Goal: Contribute content: Add original content to the website for others to see

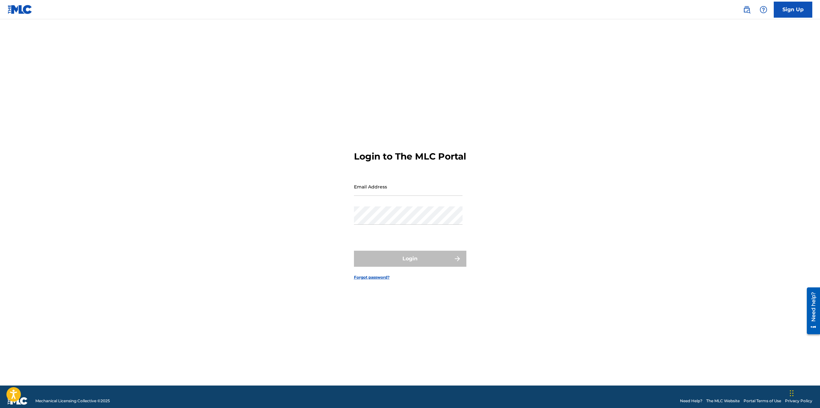
click at [382, 188] on input "Email Address" at bounding box center [408, 187] width 109 height 18
type input "[EMAIL_ADDRESS][DOMAIN_NAME]"
click at [427, 264] on button "Login" at bounding box center [410, 259] width 112 height 16
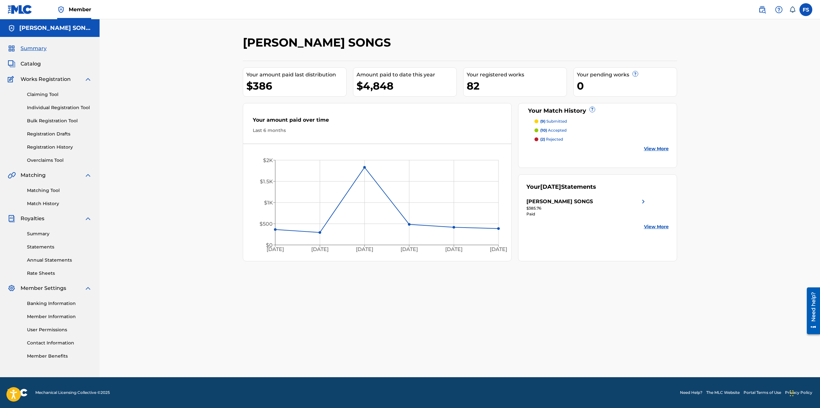
click at [29, 50] on span "Summary" at bounding box center [34, 49] width 26 height 8
click at [30, 61] on span "Catalog" at bounding box center [31, 64] width 20 height 8
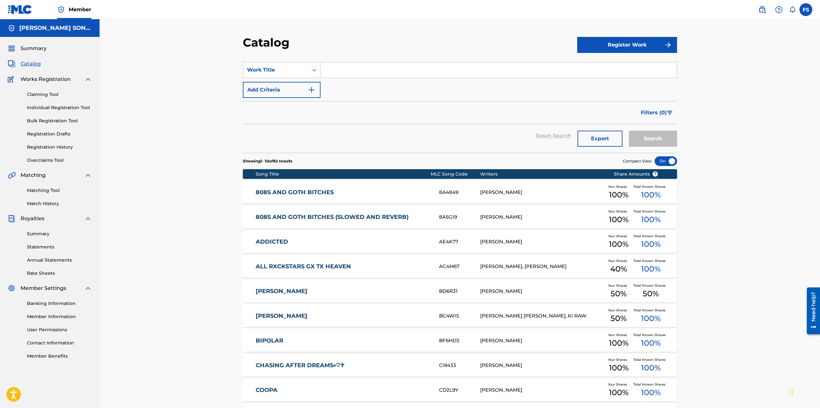
click at [654, 41] on button "Register Work" at bounding box center [627, 45] width 100 height 16
click at [601, 65] on link "Individual" at bounding box center [627, 65] width 100 height 15
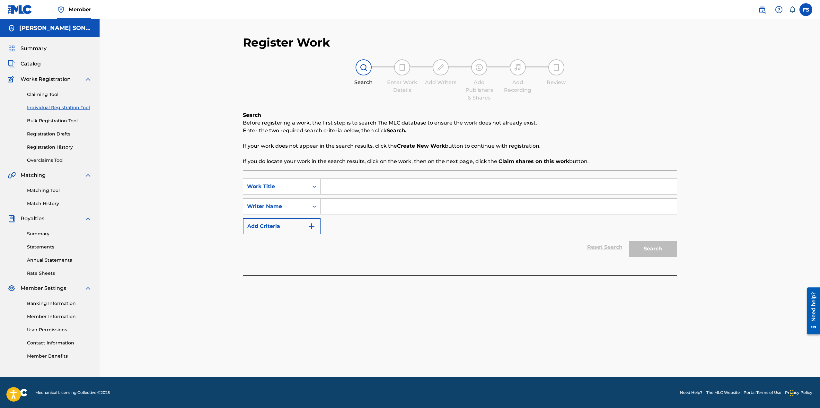
click at [512, 190] on input "Search Form" at bounding box center [498, 186] width 356 height 15
click at [515, 186] on input "Search Form" at bounding box center [498, 186] width 356 height 15
type input "gdfg"
click at [498, 208] on input "Search Form" at bounding box center [498, 206] width 356 height 15
type input "gdd"
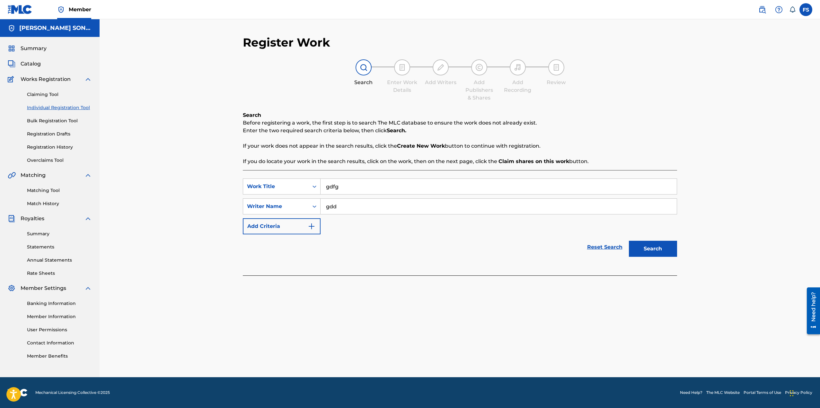
click at [679, 250] on div "Register Work Search Enter Work Details Add Writers Add Publishers & Shares Add…" at bounding box center [459, 206] width 449 height 342
click at [667, 249] on button "Search" at bounding box center [653, 249] width 48 height 16
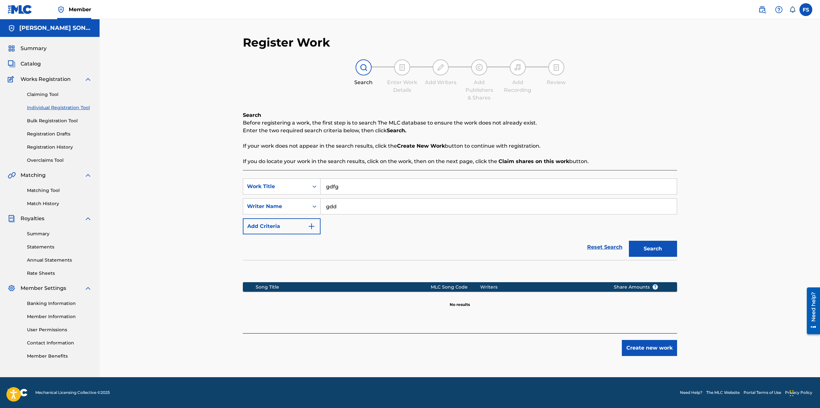
click at [647, 347] on button "Create new work" at bounding box center [649, 348] width 55 height 16
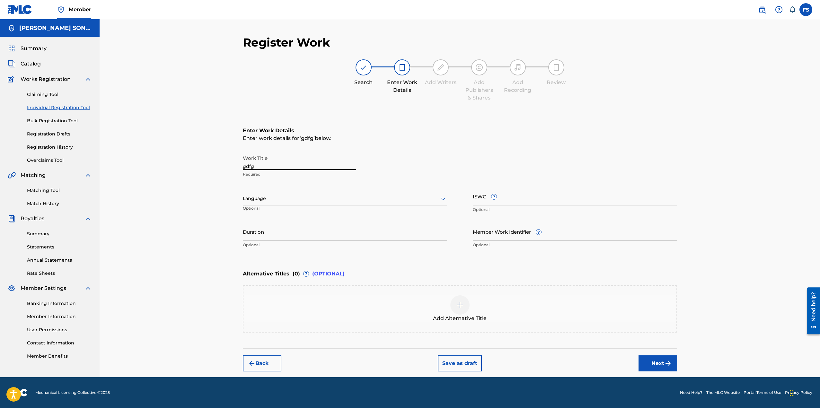
drag, startPoint x: 296, startPoint y: 166, endPoint x: 212, endPoint y: 162, distance: 84.8
click at [221, 163] on div "Register Work Search Enter Work Details Add Writers Add Publishers & Shares Add…" at bounding box center [460, 198] width 720 height 358
type input "JOKER"
click at [293, 198] on div at bounding box center [345, 199] width 204 height 8
click at [282, 208] on div "English" at bounding box center [345, 212] width 204 height 14
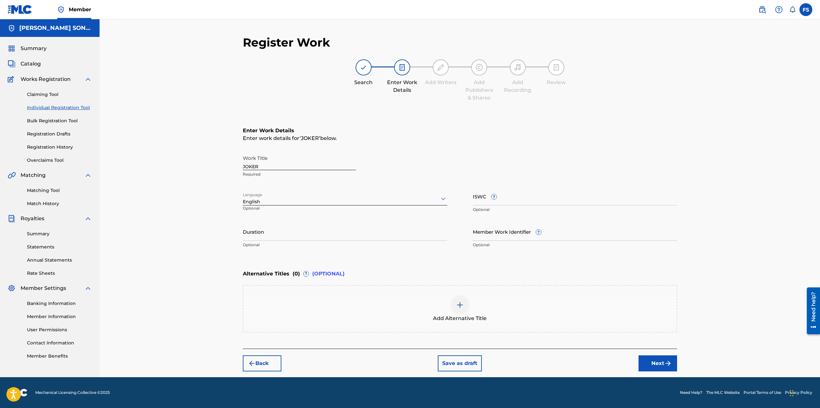
click at [654, 359] on button "Next" at bounding box center [657, 363] width 39 height 16
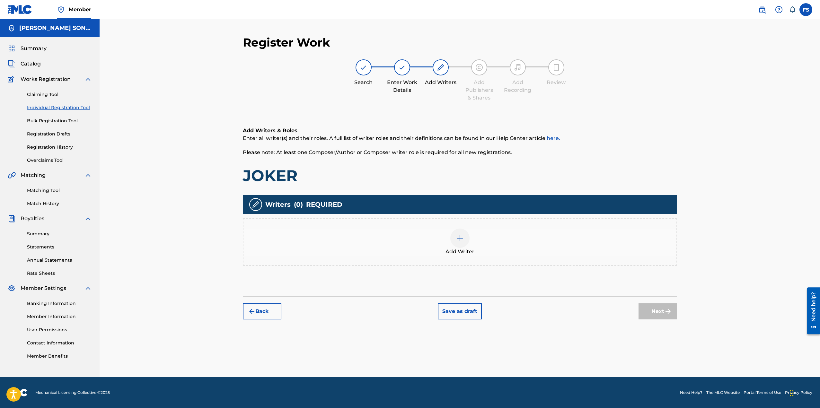
click at [437, 254] on div "Add Writer" at bounding box center [459, 242] width 433 height 27
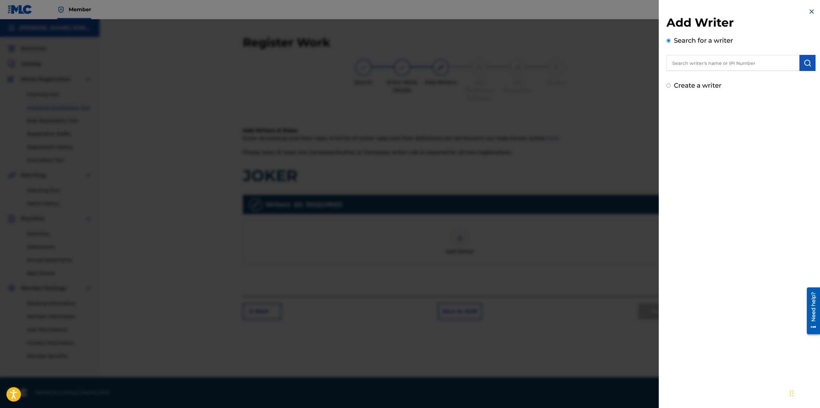
click at [701, 65] on input "text" at bounding box center [732, 63] width 133 height 16
type input "[PERSON_NAME]"
click at [803, 62] on img "submit" at bounding box center [807, 63] width 8 height 8
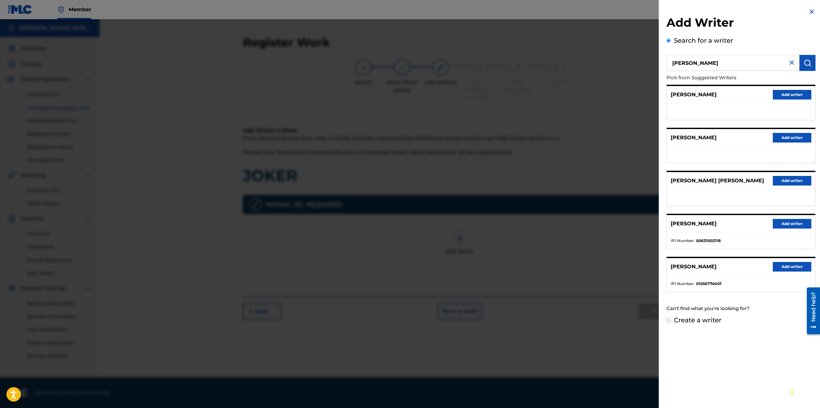
click at [778, 265] on button "Add writer" at bounding box center [791, 267] width 39 height 10
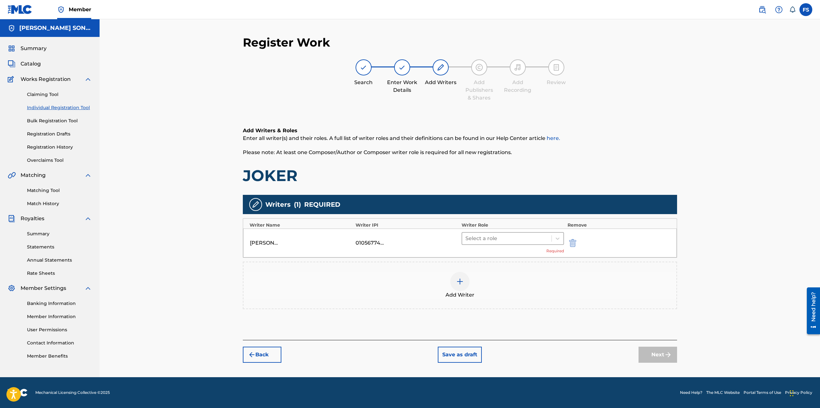
click at [509, 238] on div at bounding box center [506, 238] width 83 height 9
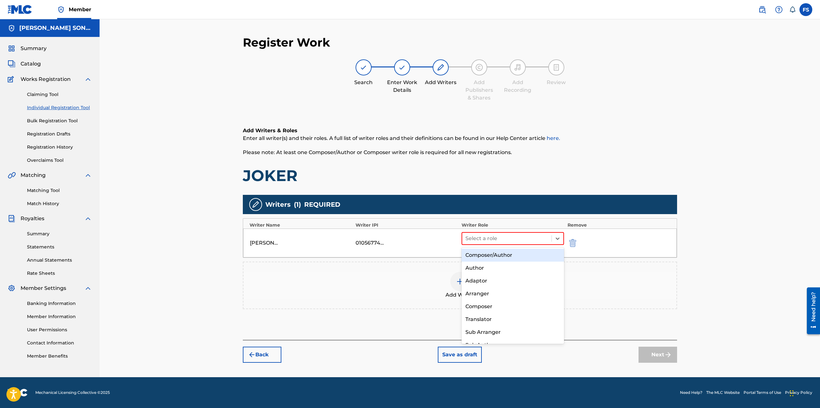
click at [496, 256] on div "Composer/Author" at bounding box center [512, 255] width 103 height 13
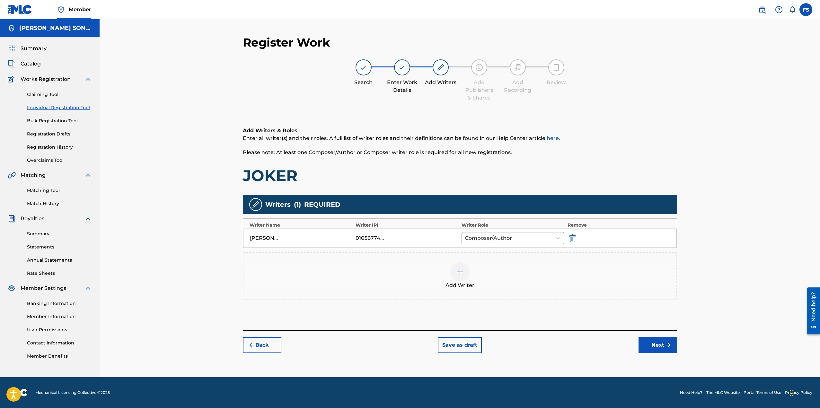
click at [465, 265] on div at bounding box center [459, 271] width 19 height 19
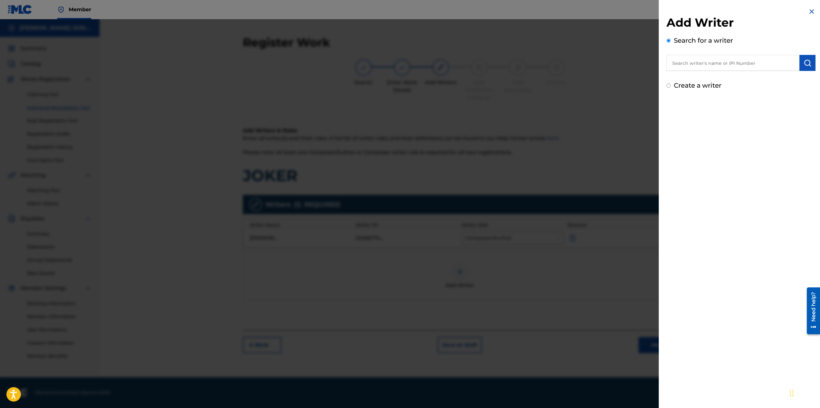
click at [672, 83] on div "Create a writer" at bounding box center [740, 86] width 149 height 10
click at [666, 86] on input "Create a writer" at bounding box center [668, 85] width 4 height 4
radio input "false"
radio input "true"
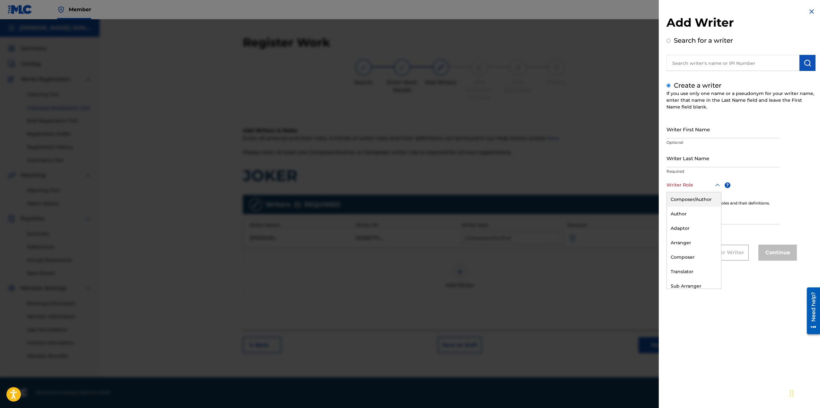
click at [700, 186] on div at bounding box center [693, 185] width 55 height 8
click at [699, 198] on div "Composer/Author" at bounding box center [693, 199] width 54 height 14
click at [680, 217] on input "IPI" at bounding box center [722, 216] width 113 height 18
click at [693, 131] on input "Writer First Name" at bounding box center [722, 129] width 113 height 18
click at [700, 129] on input "Writer First Name" at bounding box center [722, 129] width 113 height 18
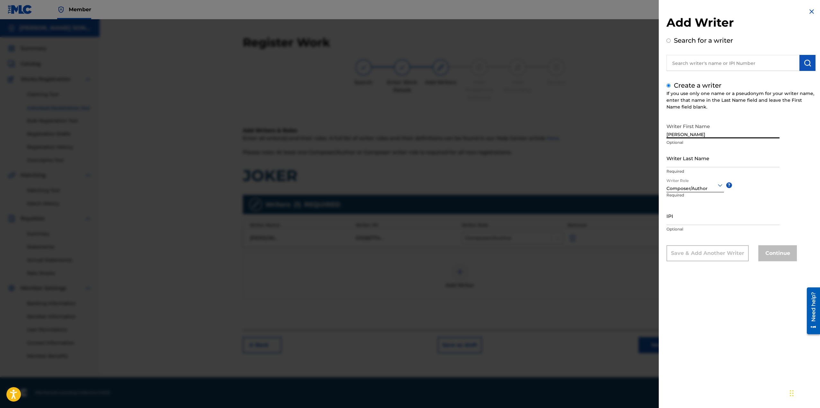
type input "[PERSON_NAME]"
click at [701, 159] on input "Writer Last Name" at bounding box center [722, 158] width 113 height 18
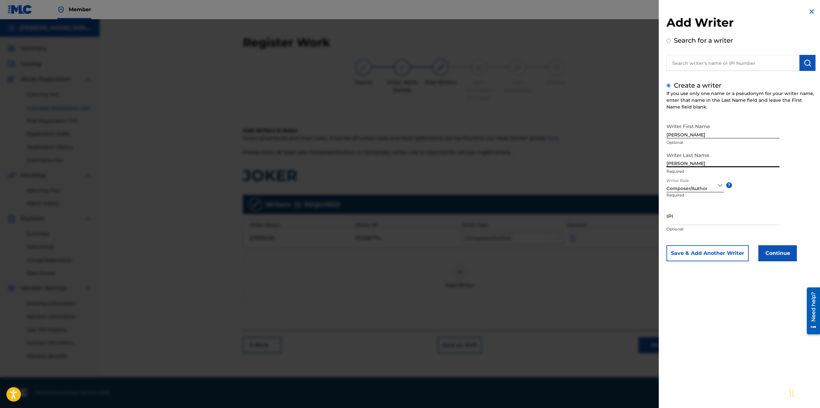
click at [682, 165] on input "[PERSON_NAME]" at bounding box center [722, 158] width 113 height 18
type input "[PERSON_NAME]"
click at [758, 153] on input "[PERSON_NAME]" at bounding box center [722, 158] width 113 height 18
click at [776, 252] on button "Continue" at bounding box center [777, 253] width 39 height 16
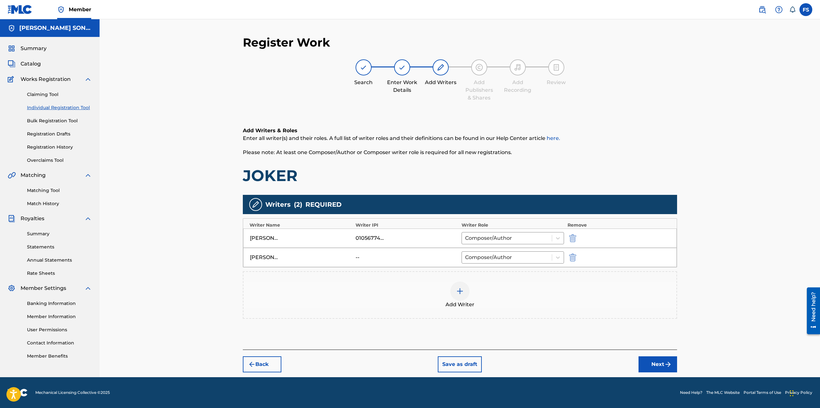
drag, startPoint x: 392, startPoint y: 254, endPoint x: 359, endPoint y: 255, distance: 32.8
click at [390, 254] on div "--" at bounding box center [406, 258] width 103 height 8
click at [270, 255] on div "[PERSON_NAME]" at bounding box center [264, 258] width 29 height 8
click at [653, 360] on button "Next" at bounding box center [657, 364] width 39 height 16
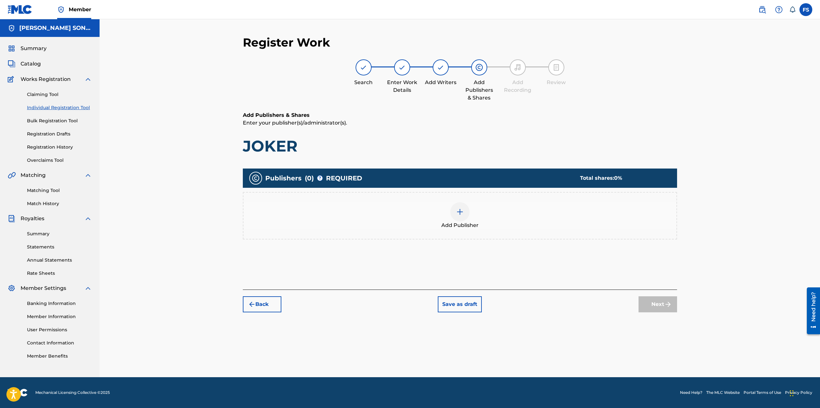
click at [493, 216] on div "Add Publisher" at bounding box center [459, 215] width 433 height 27
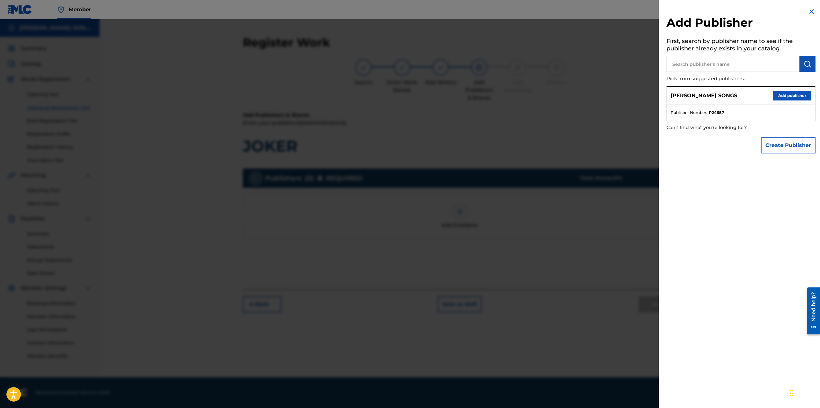
click at [784, 95] on button "Add publisher" at bounding box center [791, 96] width 39 height 10
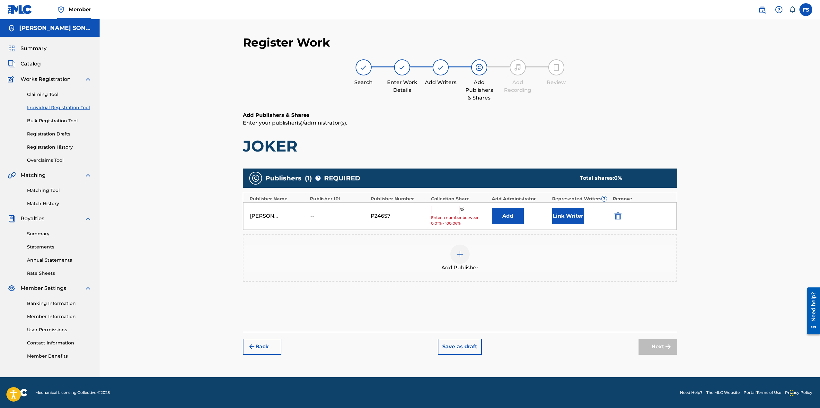
click at [445, 211] on input "text" at bounding box center [445, 210] width 29 height 8
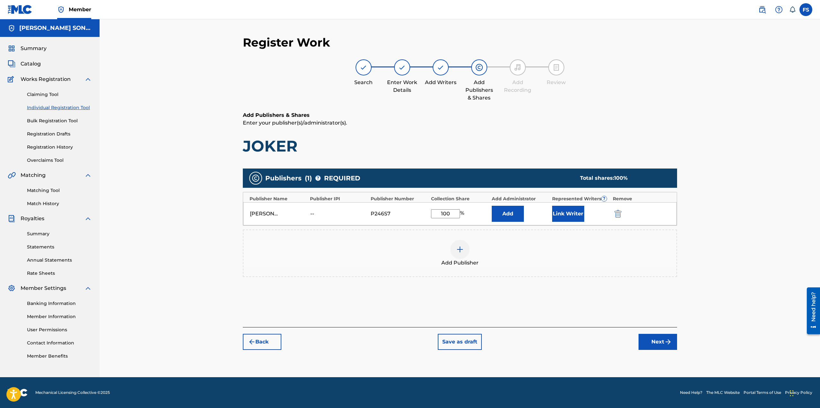
drag, startPoint x: 450, startPoint y: 212, endPoint x: 431, endPoint y: 211, distance: 18.9
click at [431, 211] on input "100" at bounding box center [445, 213] width 29 height 9
type input "50"
click at [569, 212] on button "Link Writer" at bounding box center [568, 214] width 32 height 16
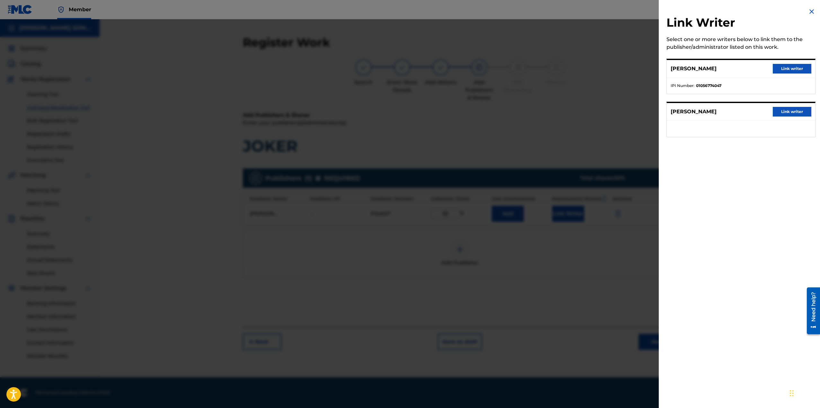
click at [791, 67] on button "Link writer" at bounding box center [791, 69] width 39 height 10
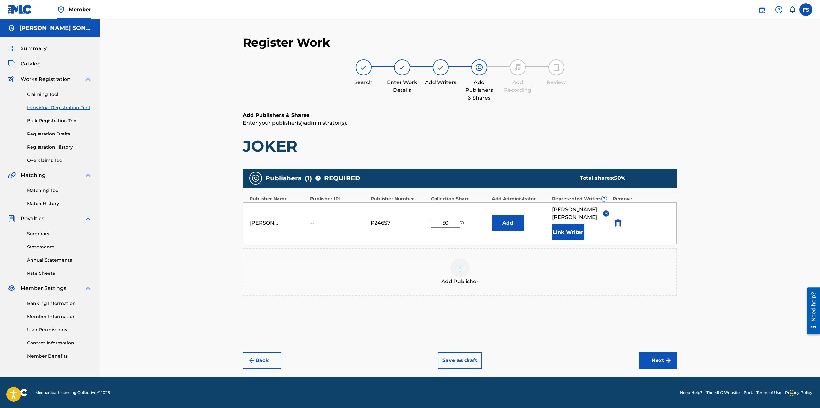
click at [652, 356] on button "Next" at bounding box center [657, 361] width 39 height 16
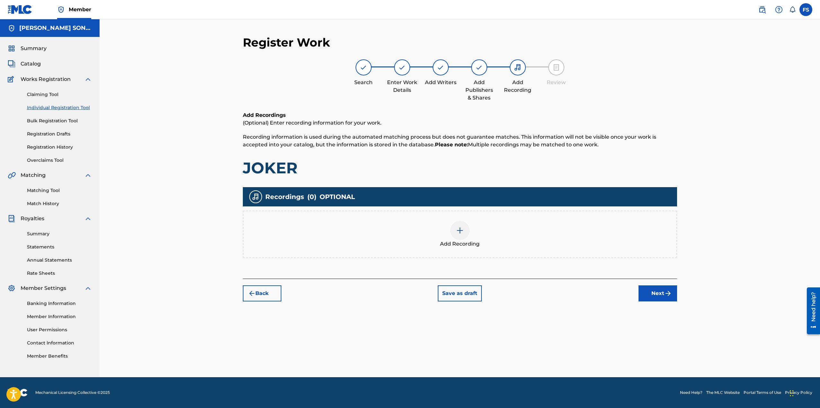
click at [456, 248] on div "Add Recording" at bounding box center [460, 235] width 434 height 48
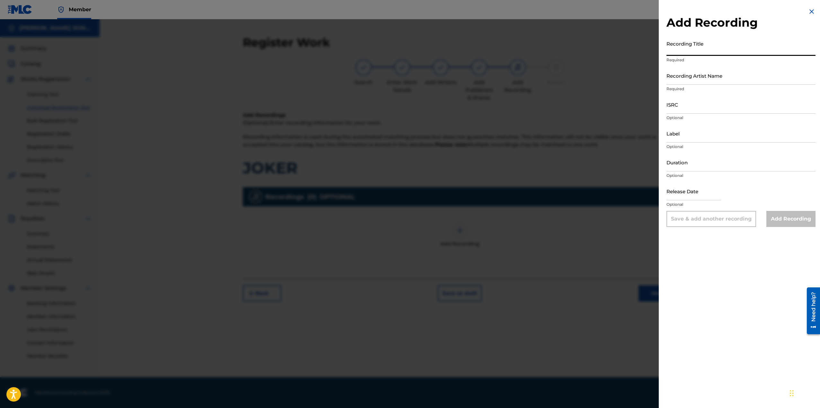
click at [688, 43] on input "Recording Title" at bounding box center [740, 47] width 149 height 18
type input "JOKER"
click at [706, 71] on input "Recording Artist Name" at bounding box center [740, 75] width 149 height 18
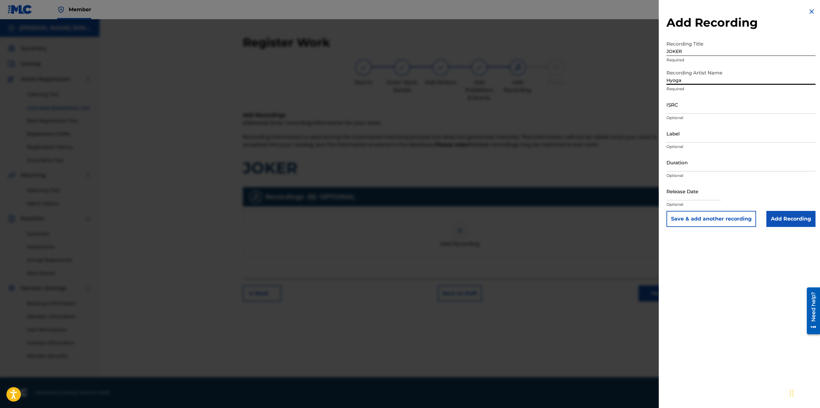
drag, startPoint x: 661, startPoint y: 83, endPoint x: 645, endPoint y: 83, distance: 16.1
click at [645, 83] on div "Add Recording Recording Title JOKER Required Recording Artist Name Hyoga Requir…" at bounding box center [410, 213] width 820 height 389
type input "G"
type input "HYOGA"
click at [691, 137] on input "Label" at bounding box center [740, 133] width 149 height 18
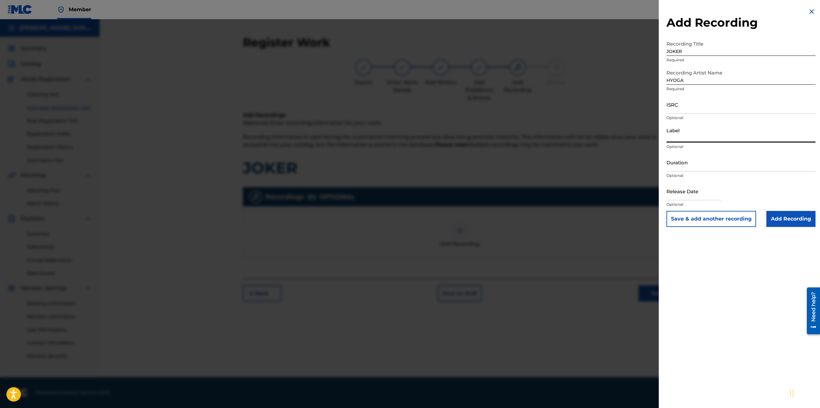
click at [689, 109] on input "ISRC" at bounding box center [740, 104] width 149 height 18
paste input "QZWFX2579732"
type input "QZWFX2579732"
click at [761, 23] on h2 "Add Recording" at bounding box center [740, 22] width 149 height 14
click at [696, 132] on input "Label" at bounding box center [740, 133] width 149 height 18
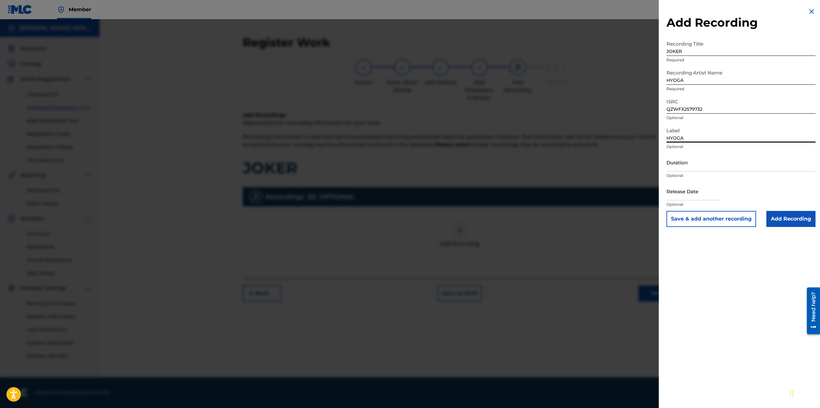
type input "HYOGA"
click at [684, 202] on p "Optional" at bounding box center [740, 205] width 149 height 6
click at [682, 196] on input "text" at bounding box center [693, 191] width 55 height 18
select select "7"
select select "2025"
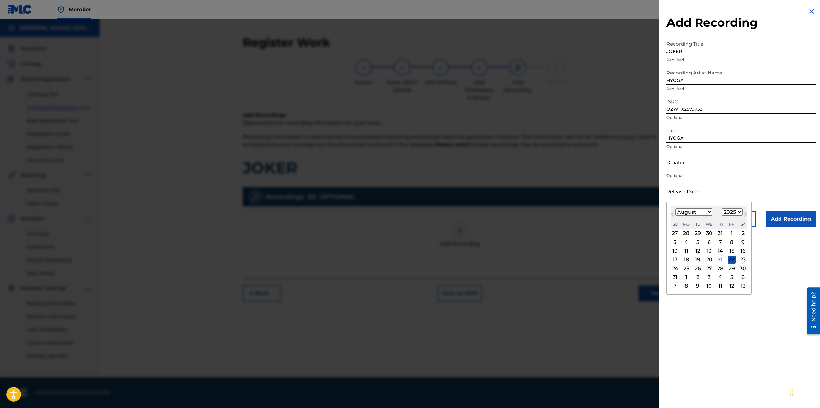
click at [720, 183] on input "text" at bounding box center [693, 191] width 55 height 18
click at [744, 260] on div "23" at bounding box center [743, 260] width 8 height 8
type input "[DATE]"
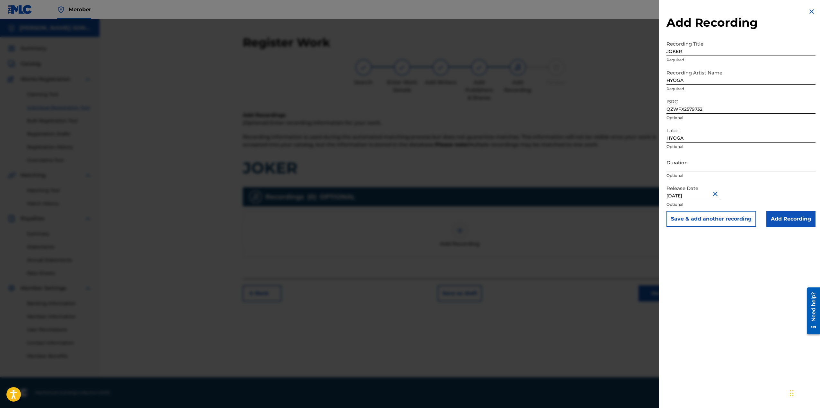
click at [692, 196] on input "[DATE]" at bounding box center [693, 191] width 55 height 18
select select "7"
select select "2025"
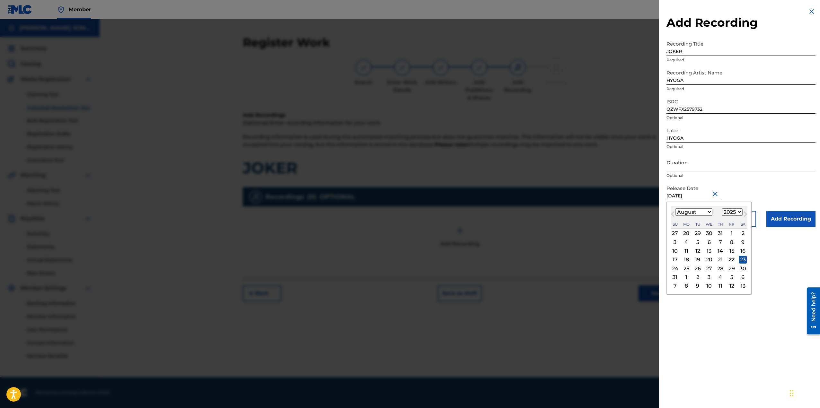
click at [733, 257] on div "22" at bounding box center [731, 260] width 8 height 8
type input "[DATE]"
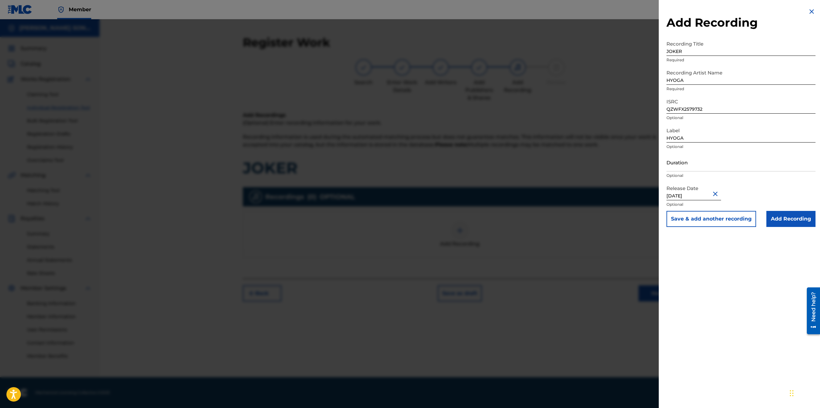
click at [788, 221] on input "Add Recording" at bounding box center [790, 219] width 49 height 16
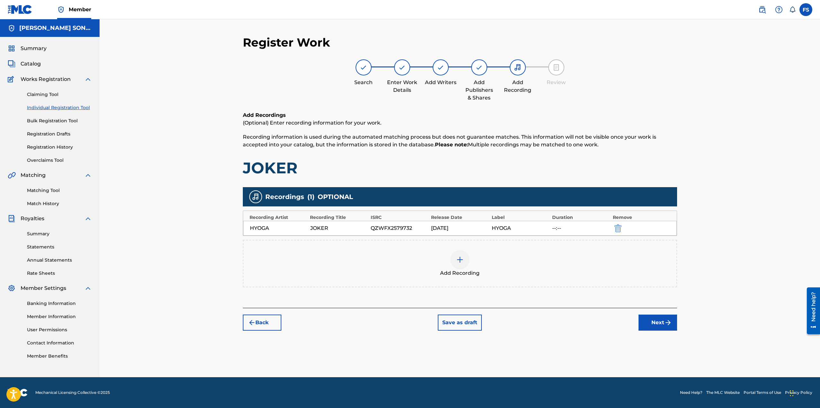
click at [659, 323] on button "Next" at bounding box center [657, 323] width 39 height 16
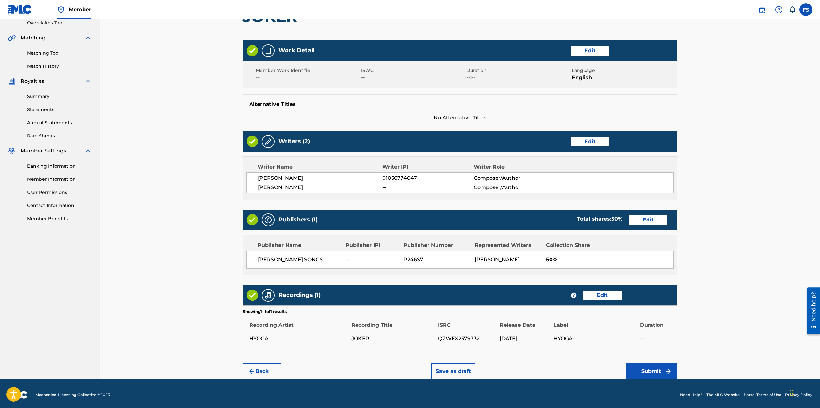
scroll to position [140, 0]
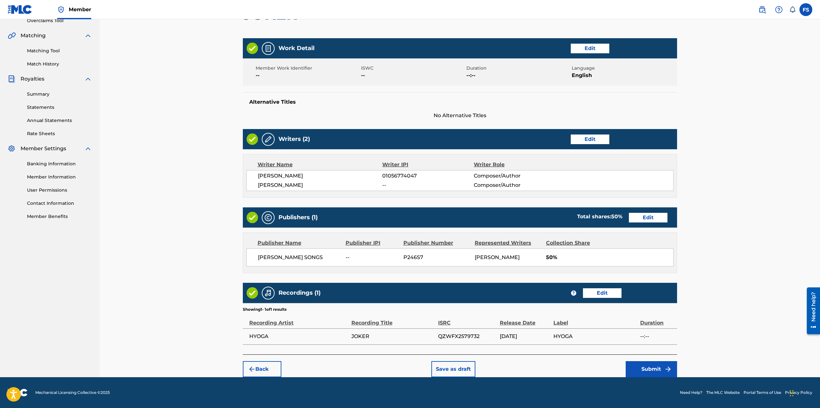
click at [638, 216] on button "Edit" at bounding box center [648, 218] width 39 height 10
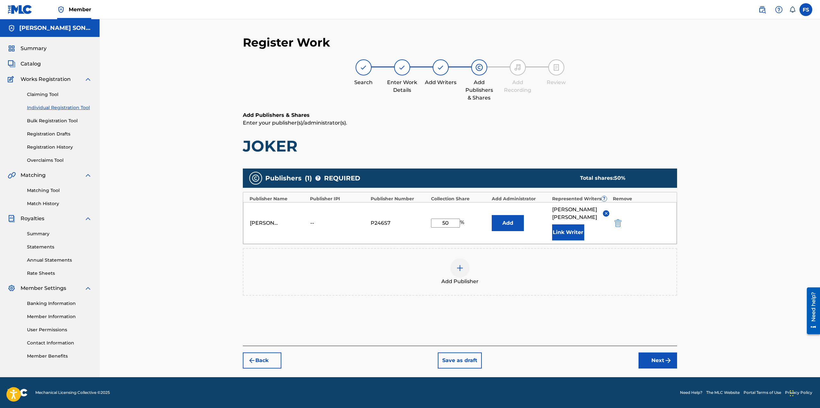
click at [322, 214] on div "[PERSON_NAME] SONGS -- P246S7 50 % Add [PERSON_NAME] Link Writer" at bounding box center [459, 223] width 433 height 42
click at [475, 278] on span "Add Publisher" at bounding box center [459, 282] width 37 height 8
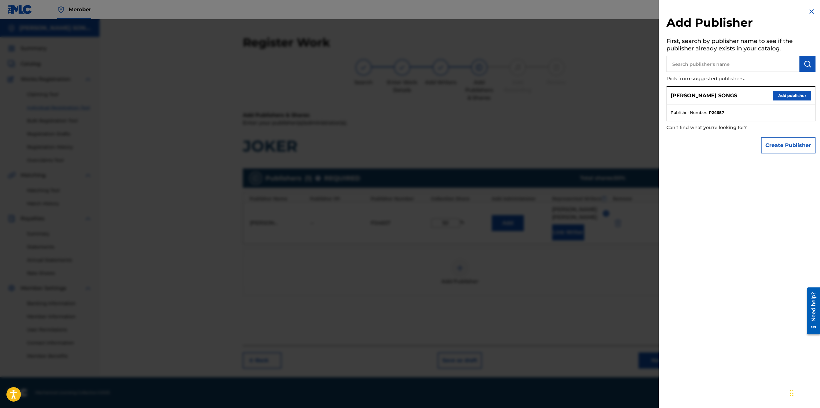
click at [773, 141] on button "Create Publisher" at bounding box center [788, 145] width 55 height 16
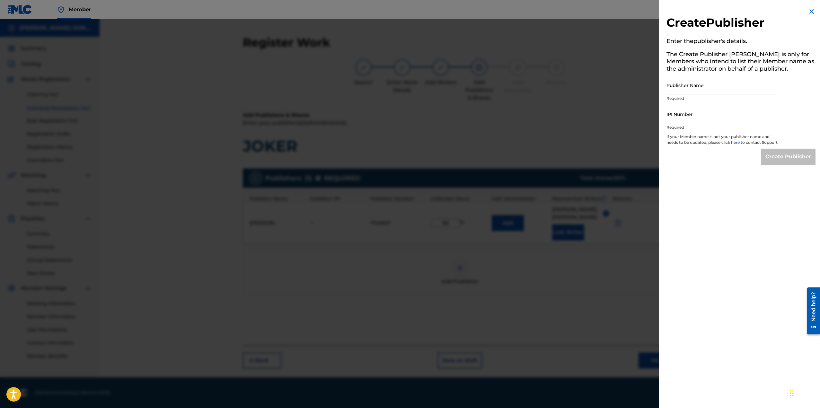
click at [810, 11] on img at bounding box center [811, 12] width 8 height 8
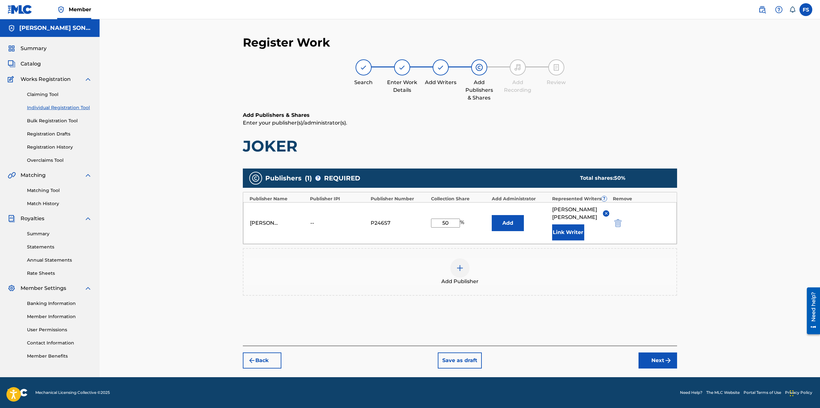
click at [657, 353] on button "Next" at bounding box center [657, 361] width 39 height 16
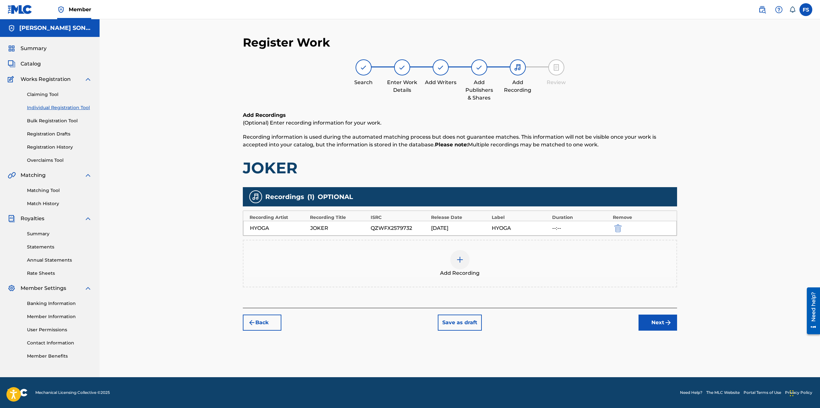
click at [653, 321] on button "Next" at bounding box center [657, 323] width 39 height 16
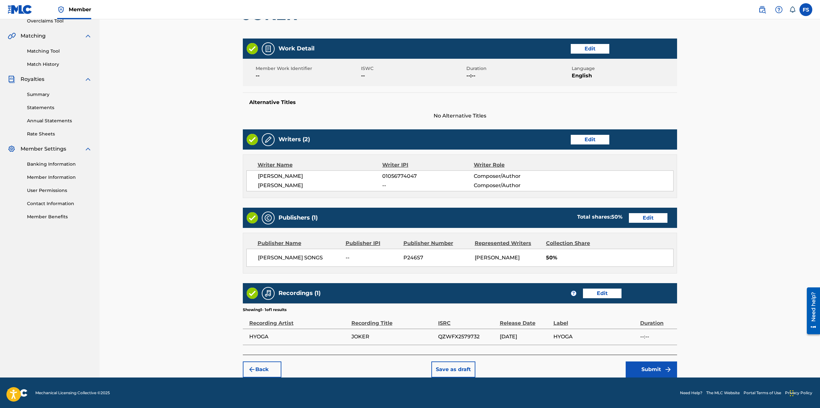
scroll to position [140, 0]
click at [581, 141] on button "Edit" at bounding box center [589, 140] width 39 height 10
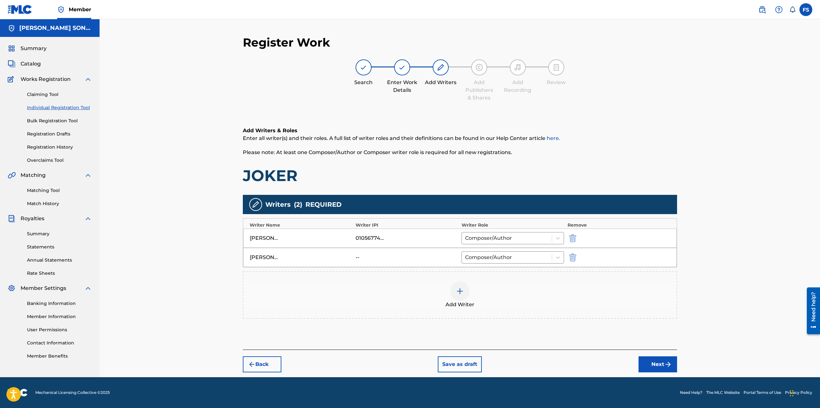
click at [310, 257] on div "[PERSON_NAME]" at bounding box center [301, 258] width 103 height 8
click at [654, 364] on button "Next" at bounding box center [657, 364] width 39 height 16
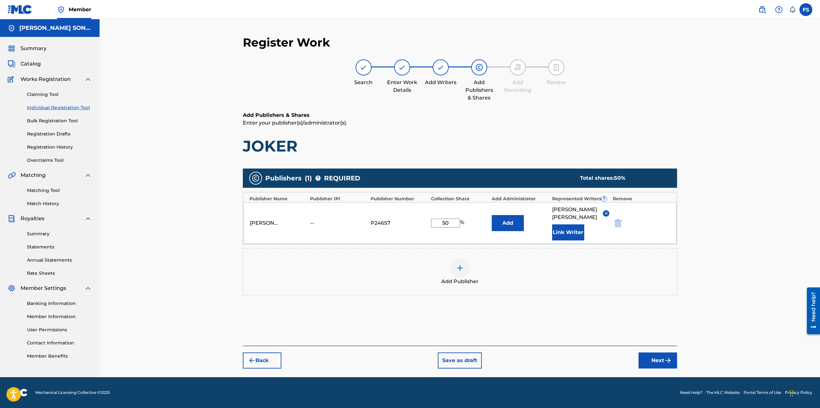
click at [653, 361] on div "Register Work Search Enter Work Details Add Writers Add Publishers & Shares Add…" at bounding box center [459, 206] width 449 height 342
click at [658, 357] on button "Next" at bounding box center [657, 361] width 39 height 16
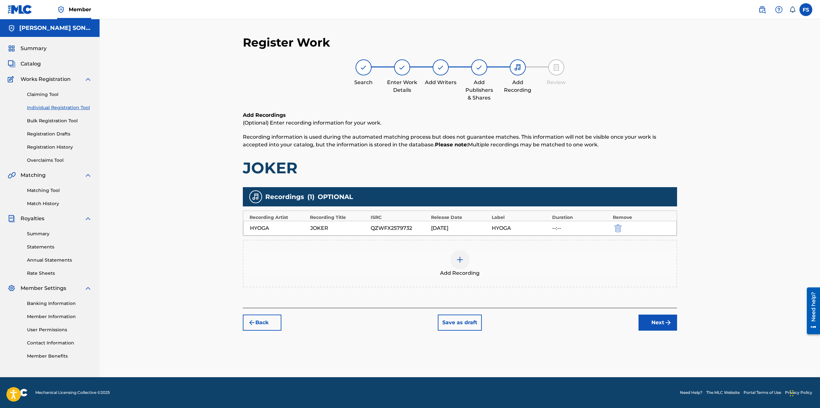
click at [661, 324] on button "Next" at bounding box center [657, 323] width 39 height 16
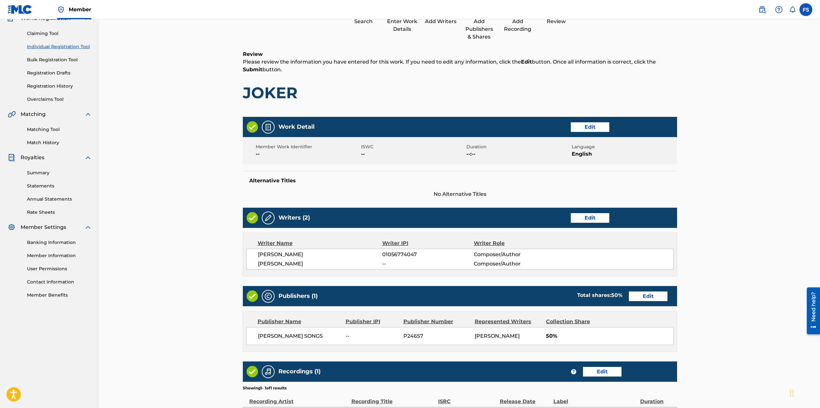
scroll to position [140, 0]
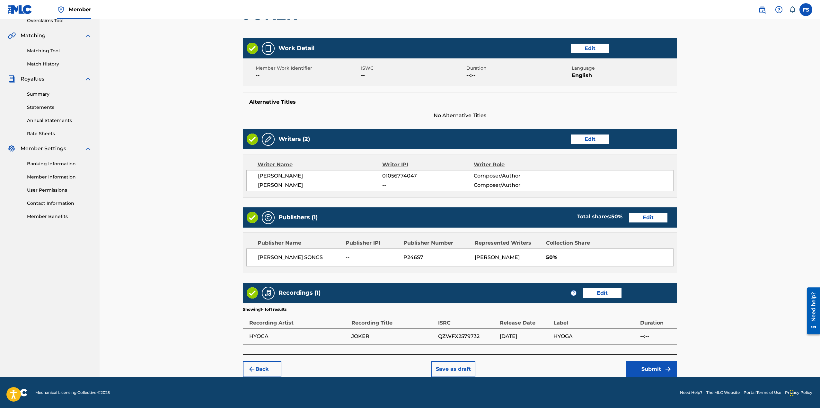
click at [653, 363] on button "Submit" at bounding box center [650, 369] width 51 height 16
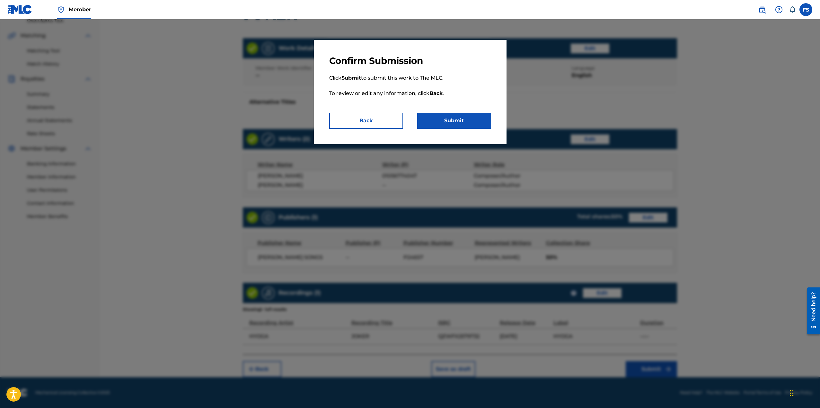
click at [477, 123] on button "Submit" at bounding box center [454, 121] width 74 height 16
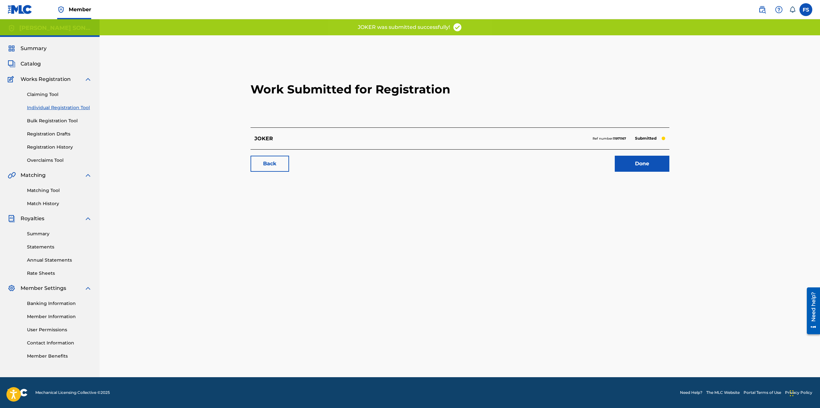
click at [52, 148] on link "Registration History" at bounding box center [59, 147] width 65 height 7
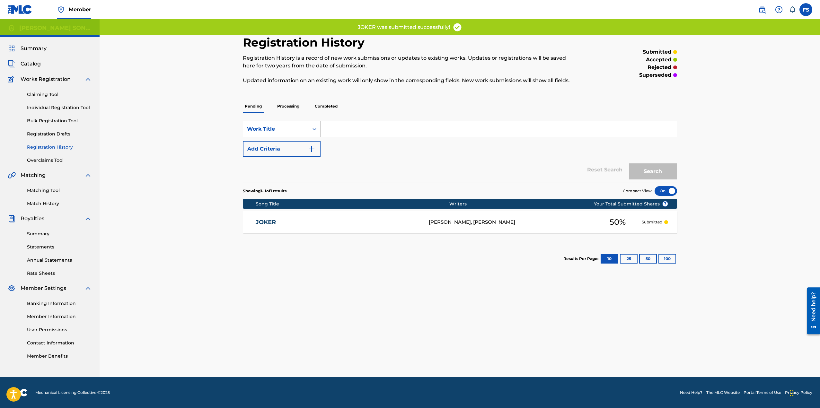
click at [280, 107] on p "Processing" at bounding box center [288, 106] width 26 height 13
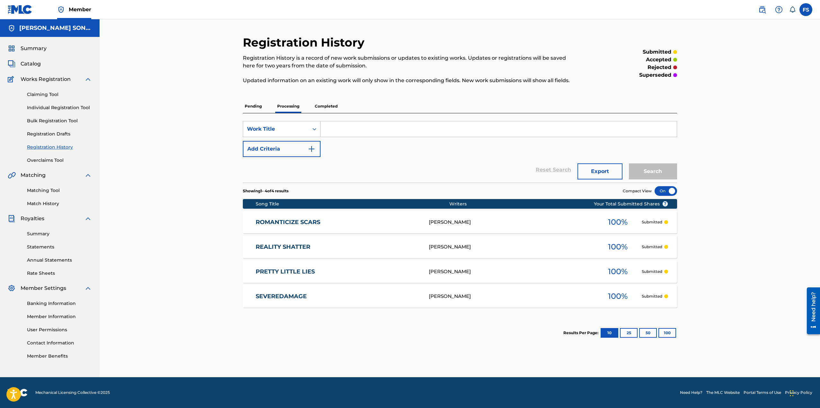
click at [48, 200] on div "Matching Tool Match History" at bounding box center [50, 193] width 84 height 28
click at [49, 204] on link "Match History" at bounding box center [59, 203] width 65 height 7
